Goal: Information Seeking & Learning: Learn about a topic

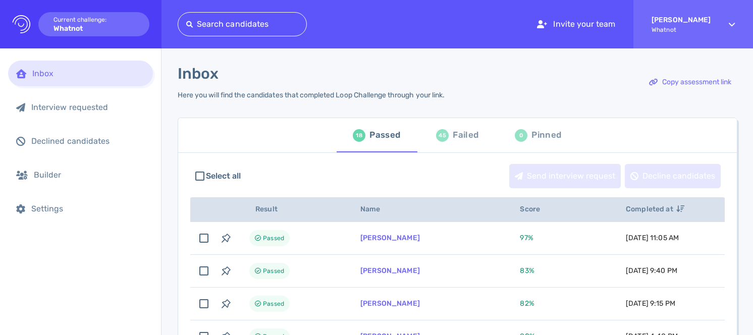
click at [453, 135] on div "Failed" at bounding box center [466, 135] width 26 height 15
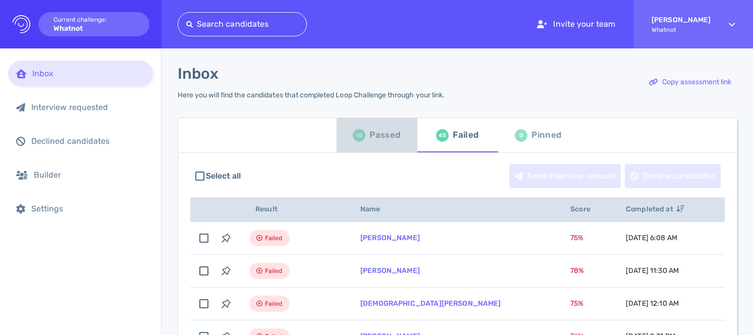
click at [388, 135] on div "Passed" at bounding box center [384, 135] width 31 height 15
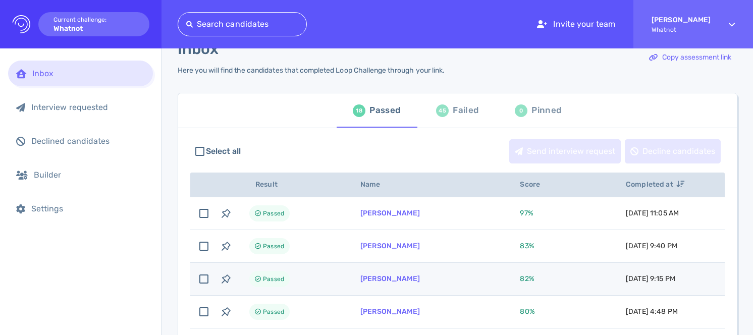
scroll to position [26, 0]
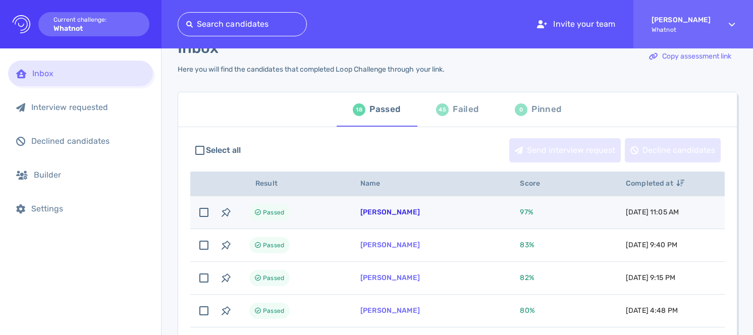
click at [393, 208] on link "[PERSON_NAME]" at bounding box center [390, 212] width 60 height 9
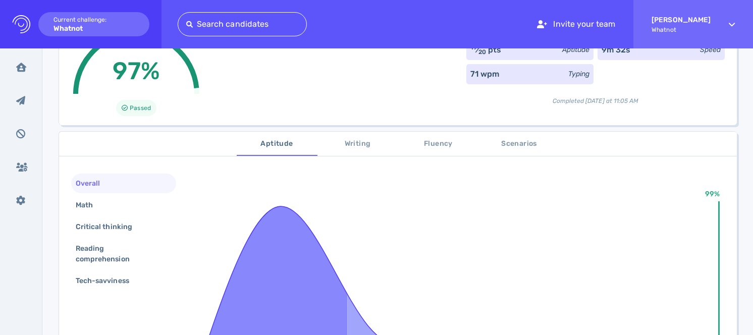
scroll to position [102, 0]
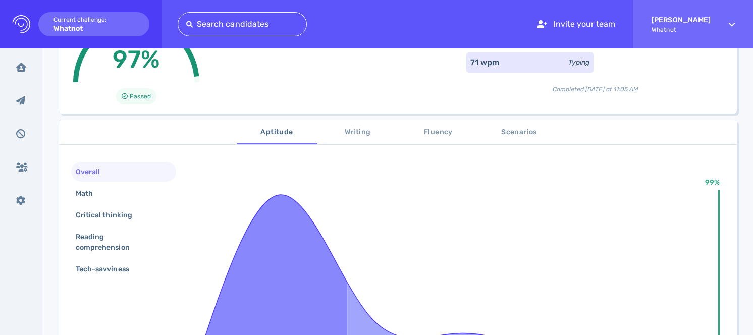
click at [351, 133] on span "Writing" at bounding box center [357, 132] width 69 height 13
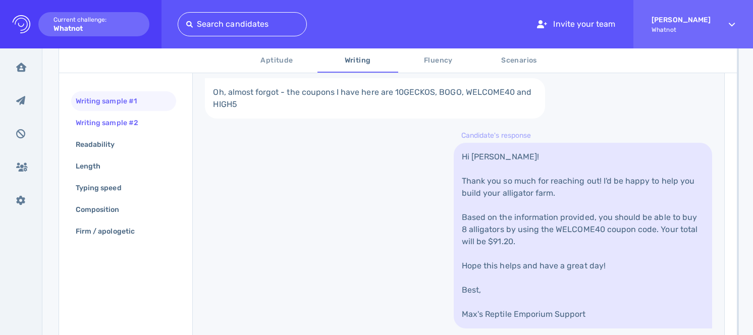
scroll to position [360, 0]
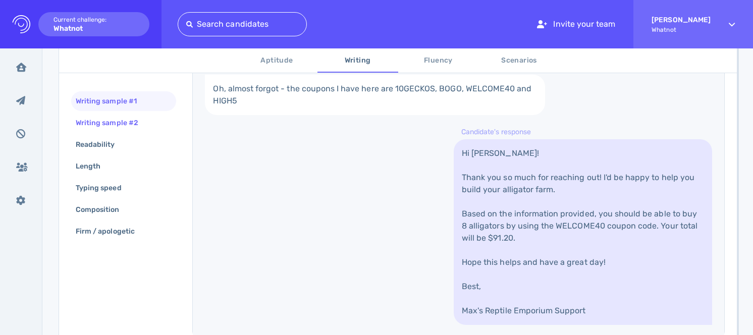
click at [150, 122] on div "Writing sample #2" at bounding box center [123, 123] width 105 height 20
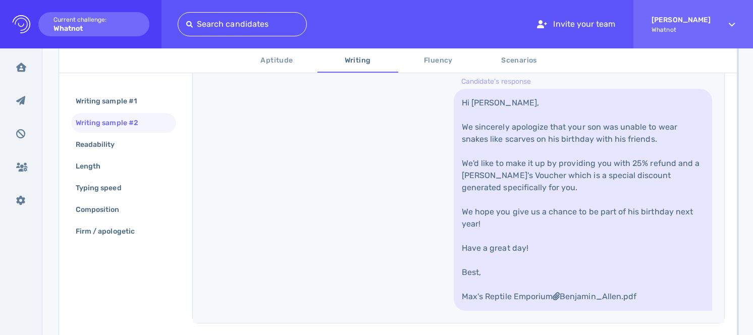
scroll to position [468, 0]
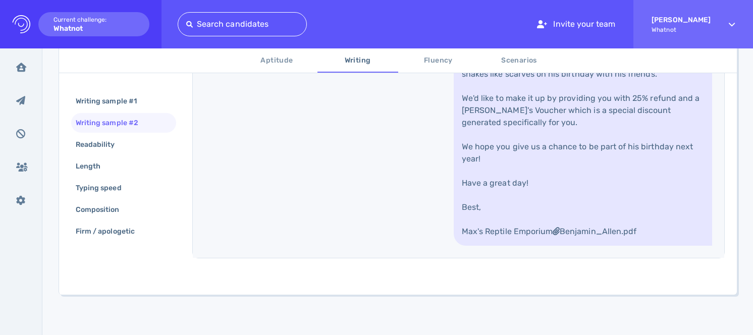
click at [526, 58] on span "Scenarios" at bounding box center [519, 61] width 69 height 13
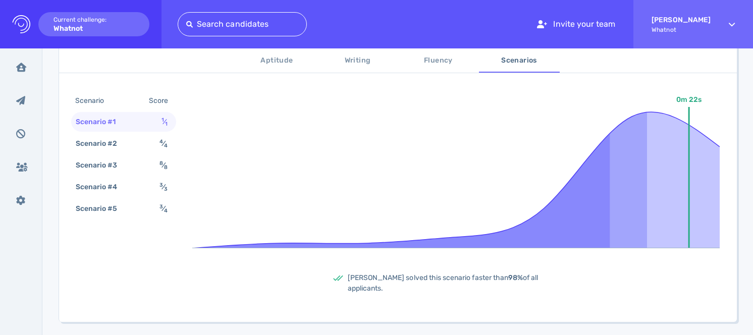
scroll to position [297, 0]
click at [438, 56] on span "Fluency" at bounding box center [438, 61] width 69 height 13
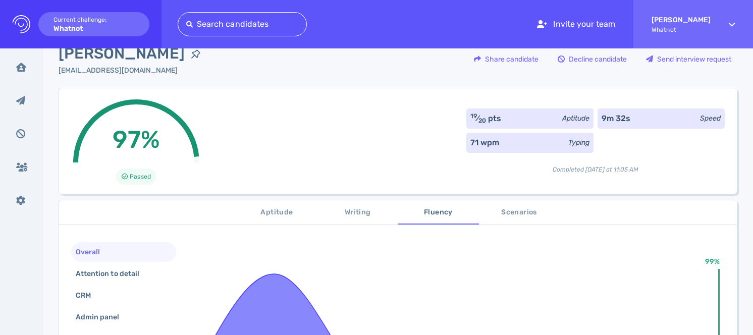
scroll to position [0, 0]
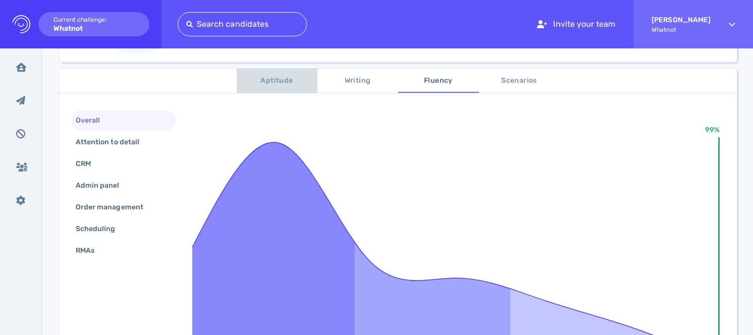
click at [270, 80] on span "Aptitude" at bounding box center [277, 81] width 69 height 13
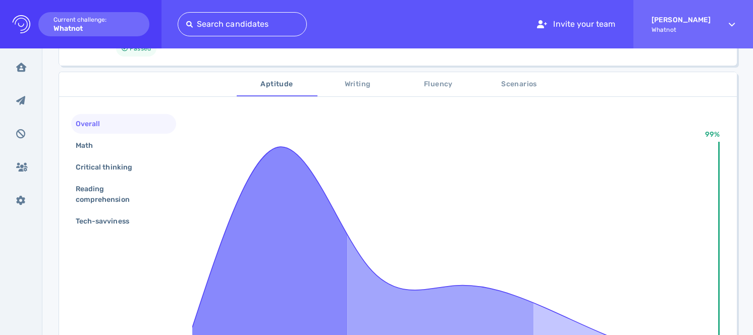
click at [373, 87] on span "Writing" at bounding box center [357, 84] width 69 height 13
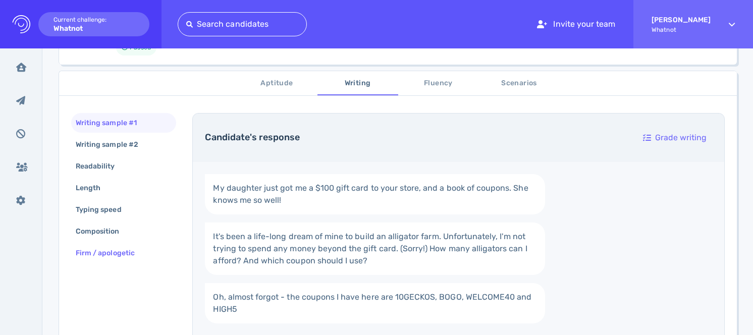
click at [146, 251] on div "Firm / apologetic" at bounding box center [110, 253] width 73 height 15
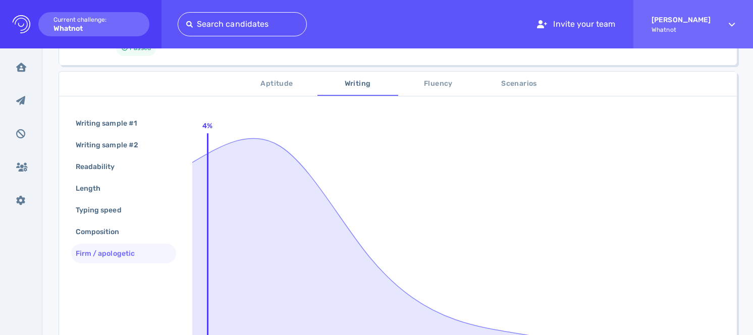
scroll to position [152, 0]
click at [443, 77] on span "Fluency" at bounding box center [438, 82] width 69 height 13
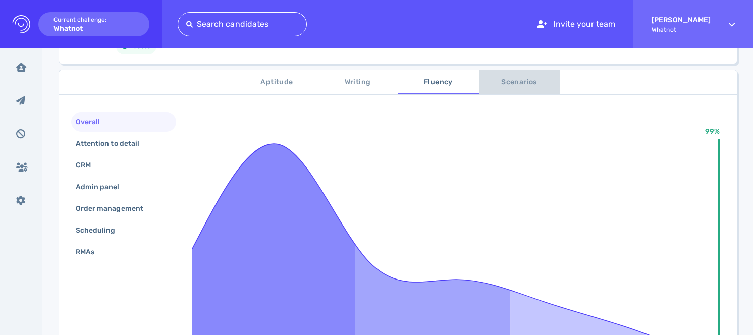
click at [513, 83] on span "Scenarios" at bounding box center [519, 82] width 69 height 13
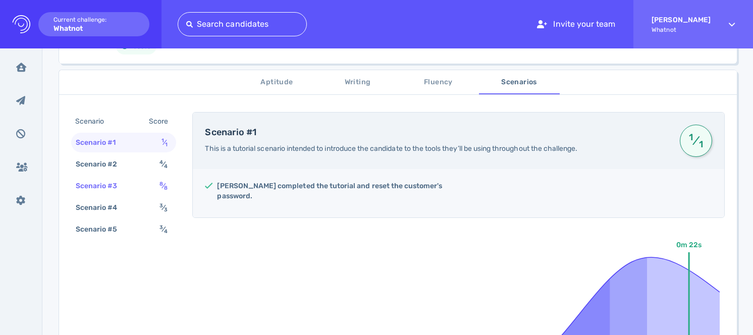
click at [149, 184] on div "Scenario #3 8 ⁄ 8" at bounding box center [123, 186] width 105 height 20
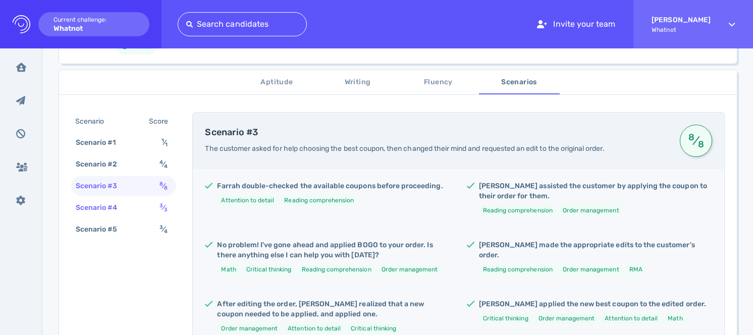
click at [148, 203] on div "Scenario #4 3 ⁄ 3" at bounding box center [123, 208] width 105 height 20
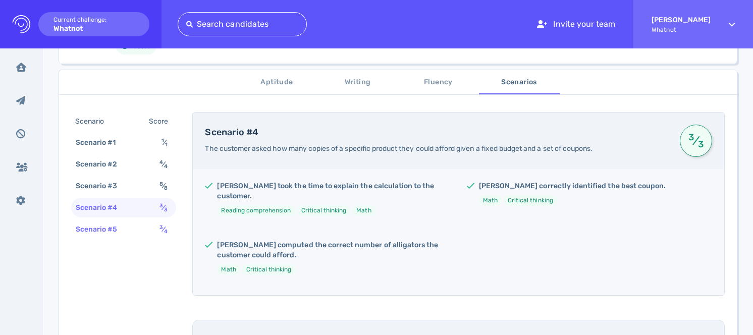
click at [149, 223] on div "Scenario #5 3 ⁄ 4" at bounding box center [123, 230] width 105 height 20
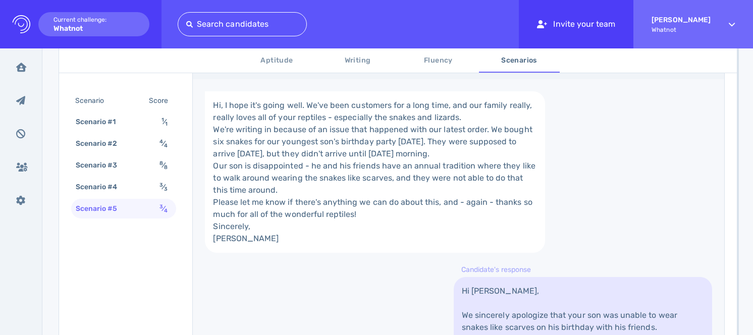
scroll to position [443, 0]
